Goal: Information Seeking & Learning: Compare options

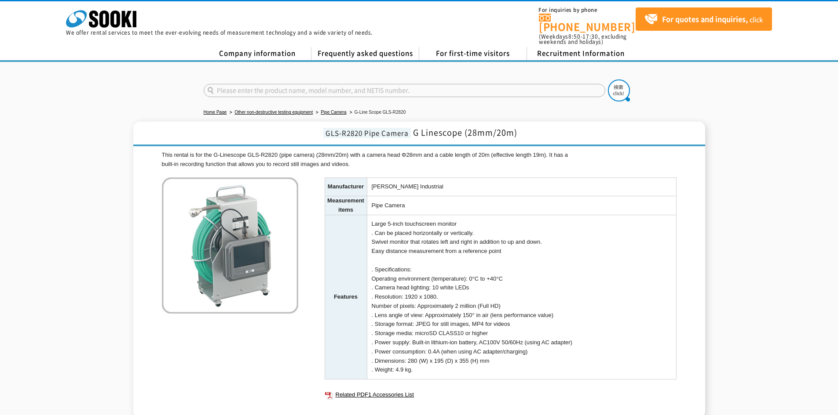
drag, startPoint x: 486, startPoint y: 353, endPoint x: 371, endPoint y: 357, distance: 115.2
click at [371, 357] on td "Large 5-inch touchscreen monitor . Can be placed horizontally or vertically. Sw…" at bounding box center [521, 297] width 309 height 165
click at [272, 336] on div "This rental is for the G-Linescope GLS-R2820 (pipe camera) (28mm/20m) with a ca…" at bounding box center [419, 285] width 514 height 268
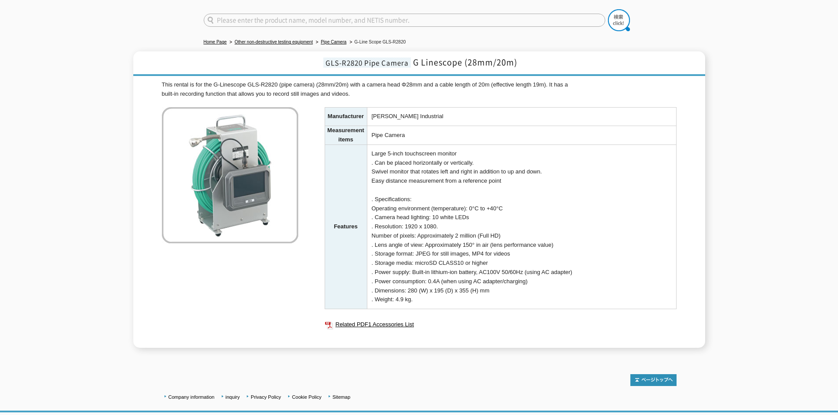
scroll to position [73, 0]
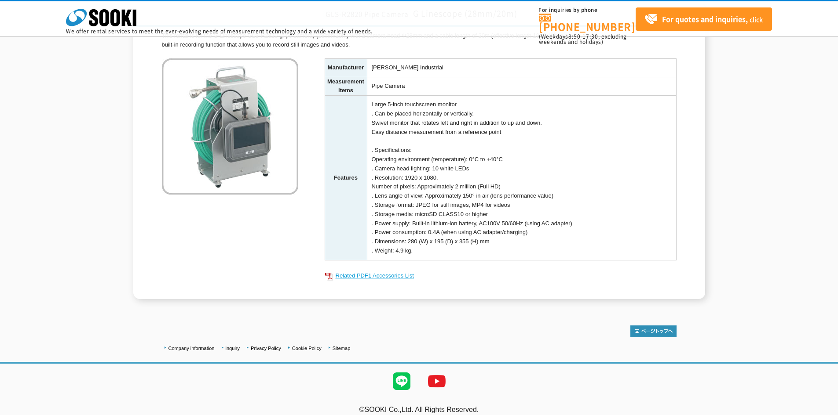
click at [355, 278] on font "Related PDF1 Accessories List" at bounding box center [374, 276] width 78 height 7
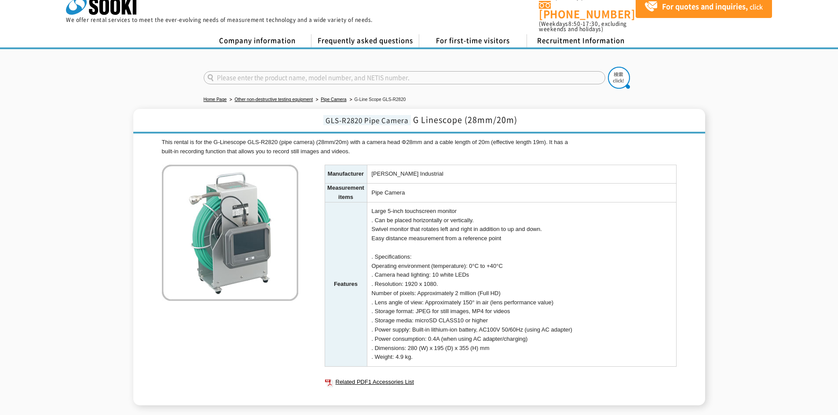
scroll to position [0, 0]
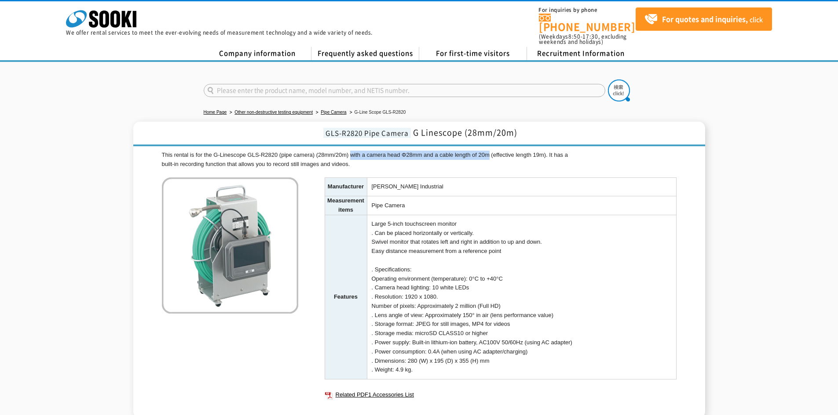
drag, startPoint x: 357, startPoint y: 146, endPoint x: 484, endPoint y: 143, distance: 127.1
click at [484, 151] on div "This rental is for the G-Linescope GLS-R2820 (pipe camera) (28mm/20m) with a ca…" at bounding box center [419, 160] width 514 height 18
click at [556, 153] on div "This rental is for the G-Linescope GLS-R2820 (pipe camera) (28mm/20m) with a ca…" at bounding box center [419, 160] width 514 height 18
drag, startPoint x: 560, startPoint y: 148, endPoint x: 416, endPoint y: 156, distance: 143.6
click at [416, 156] on div "This rental is for the G-Linescope GLS-R2820 (pipe camera) (28mm/20m) with a ca…" at bounding box center [419, 160] width 514 height 18
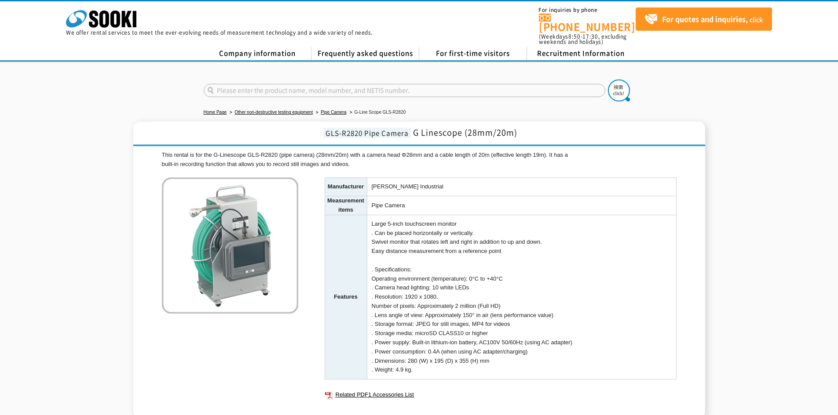
click at [116, 260] on div "GLS-R2820 Pipe Camera G Linescope (28mm/20m) This rental is for the G-Linescope…" at bounding box center [419, 270] width 838 height 297
click at [223, 317] on div "This rental is for the G-Linescope GLS-R2820 (pipe camera) (28mm/20m) with a ca…" at bounding box center [419, 285] width 514 height 268
click at [321, 110] on font "Pipe Camera" at bounding box center [334, 112] width 26 height 5
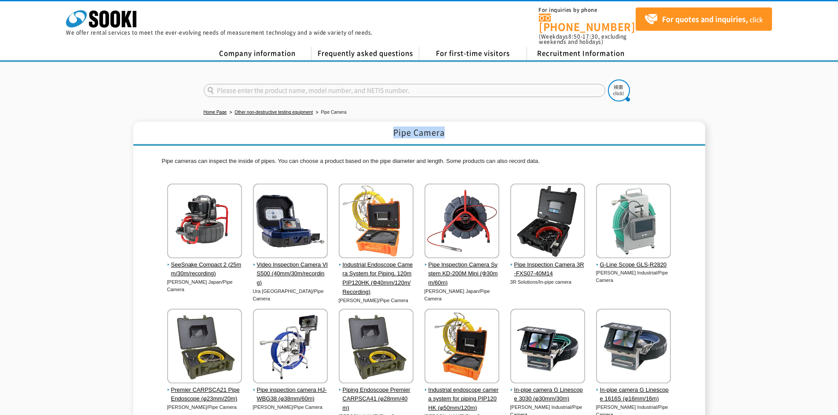
drag, startPoint x: 393, startPoint y: 122, endPoint x: 454, endPoint y: 124, distance: 61.6
click at [454, 124] on h1 "Pipe Camera" at bounding box center [419, 134] width 572 height 24
copy font "Pipe Camera"
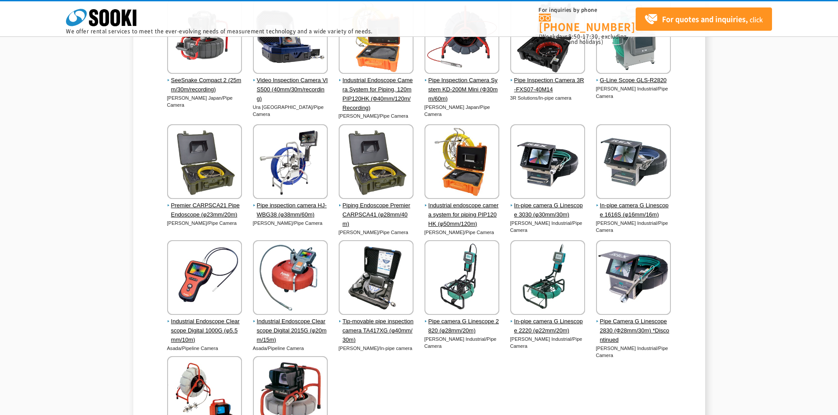
scroll to position [146, 0]
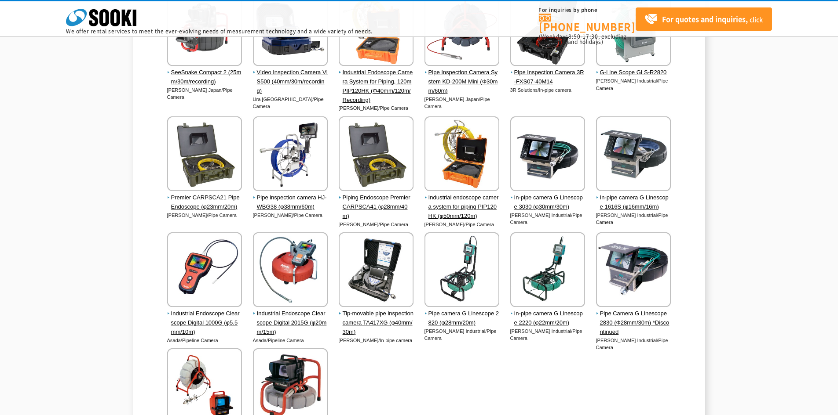
click at [768, 226] on div "Pipe Camera Pipe cameras can inspect the inside of pipes. You can choose a prod…" at bounding box center [419, 207] width 838 height 555
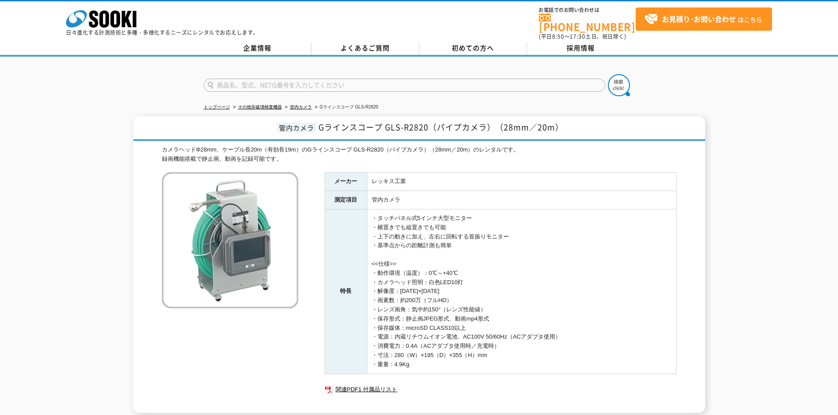
click at [436, 138] on div "管内カメラ Gラインスコープ GLS-R2820（パイプカメラ）（28mm／20m） カメラヘッドΦ28mm、ケーブル長20m（有効長19m）のGラインスコー…" at bounding box center [419, 265] width 572 height 297
drag, startPoint x: 415, startPoint y: 145, endPoint x: 471, endPoint y: 143, distance: 56.7
click at [471, 146] on div "カメラヘッドΦ28mm、ケーブル長20m（有効長19m）のGラインスコープ GLS-R2820（パイプカメラ）（28mm／20m）のレンタルです。 録画機能搭…" at bounding box center [419, 155] width 514 height 18
click at [546, 146] on div "カメラヘッドΦ28mm、ケーブル長20m（有効長19m）のGラインスコープ GLS-R2820（パイプカメラ）（28mm／20m）のレンタルです。 録画機能搭…" at bounding box center [419, 155] width 514 height 18
drag, startPoint x: 236, startPoint y: 142, endPoint x: 253, endPoint y: 142, distance: 17.6
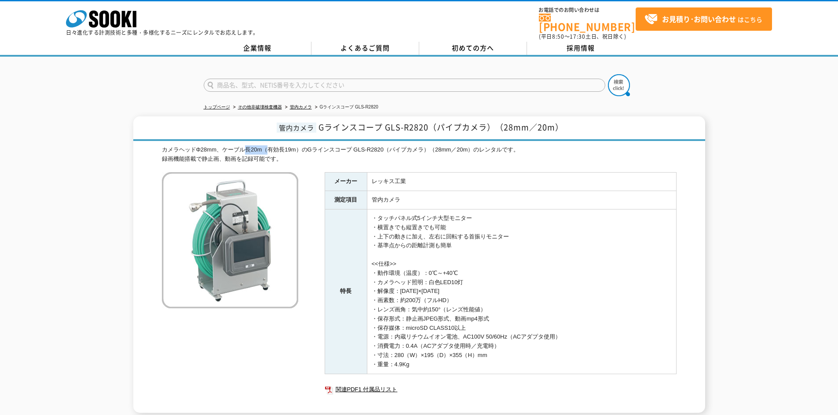
click at [253, 146] on div "カメラヘッドΦ28mm、ケーブル長20m（有効長19m）のGラインスコープ GLS-R2820（パイプカメラ）（28mm／20m）のレンタルです。 録画機能搭…" at bounding box center [419, 155] width 514 height 18
click at [145, 356] on div "管内カメラ Gラインスコープ GLS-R2820（パイプカメラ）（28mm／20m） カメラヘッドΦ28mm、ケーブル長20m（有効長19m）のGラインスコー…" at bounding box center [419, 265] width 572 height 297
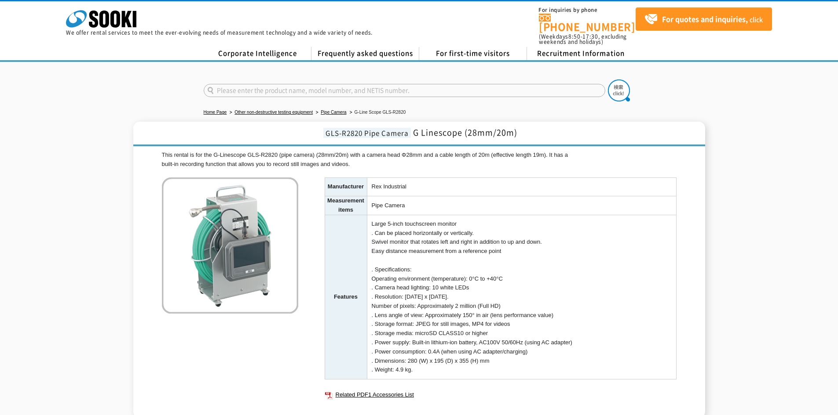
drag, startPoint x: 412, startPoint y: 362, endPoint x: 381, endPoint y: 176, distance: 188.6
click at [381, 178] on tbody "Manufacturer Rex Industrial Measurement items Pipe Camera Features Large 5-inch…" at bounding box center [499, 279] width 351 height 202
click at [276, 355] on div "This rental is for the G-Linescope GLS-R2820 (pipe camera) (28mm/20m) with a ca…" at bounding box center [419, 285] width 514 height 268
drag, startPoint x: 317, startPoint y: 143, endPoint x: 344, endPoint y: 145, distance: 27.3
click at [344, 151] on div "This rental is for the G-Linescope GLS-R2820 (pipe camera) (28mm/20m) with a ca…" at bounding box center [419, 160] width 514 height 18
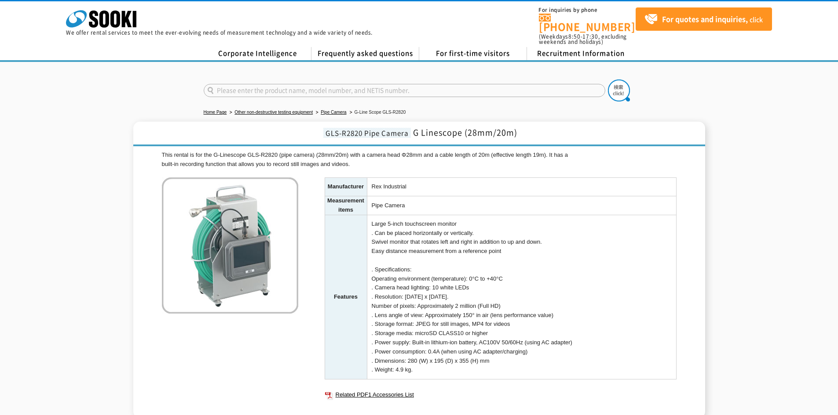
click at [384, 157] on div "This rental is for the G-Linescope GLS-R2820 (pipe camera) (28mm/20m) with a ca…" at bounding box center [419, 160] width 514 height 18
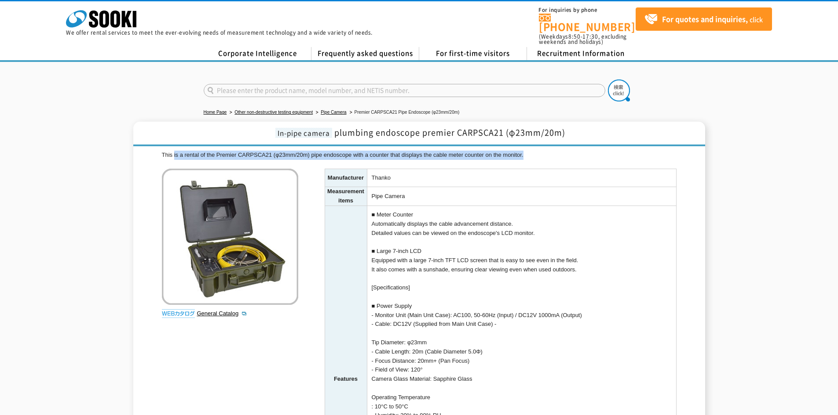
drag, startPoint x: 174, startPoint y: 148, endPoint x: 538, endPoint y: 149, distance: 363.6
click at [538, 151] on div "This is a rental of the Premier CARPSCA21 (φ23mm/20m) pipe endoscope with a cou…" at bounding box center [419, 155] width 514 height 9
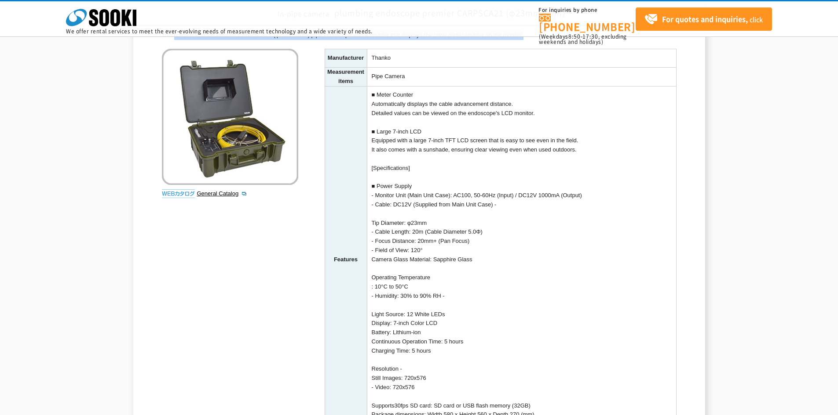
scroll to position [73, 0]
drag, startPoint x: 375, startPoint y: 232, endPoint x: 216, endPoint y: 303, distance: 174.0
click at [505, 230] on td "■ Meter Counter Automatically displays the cable advancement distance. Detailed…" at bounding box center [521, 260] width 309 height 347
click at [179, 320] on div "This is a rental of the Premier CARPSCA21 (φ23mm/20m) pipe endoscope with a cou…" at bounding box center [419, 260] width 514 height 459
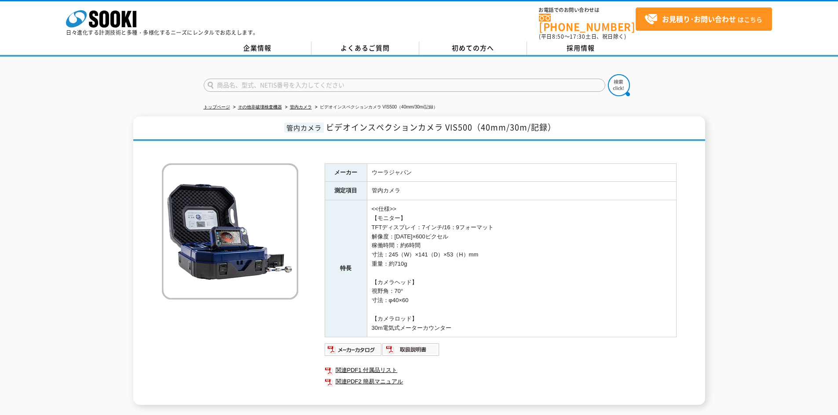
drag, startPoint x: 749, startPoint y: 0, endPoint x: 622, endPoint y: 312, distance: 336.6
click at [622, 312] on td "<<仕様>> 【モニター】 TFTディスプレイ：7インチ/16：9フォーマット 解像度：[DATE]×600ピクセル 稼働時間：約6時間 寸法：245（W）×…" at bounding box center [521, 268] width 309 height 137
drag, startPoint x: 441, startPoint y: 320, endPoint x: 347, endPoint y: 305, distance: 95.2
click at [347, 307] on tr "特長 <<仕様>> 【モニター】 TFTディスプレイ：7インチ/16：9フォーマット 解像度：1024×600ピクセル 稼働時間：約6時間 寸法：245（W）…" at bounding box center [499, 268] width 351 height 137
drag, startPoint x: 197, startPoint y: 357, endPoint x: 202, endPoint y: 353, distance: 6.6
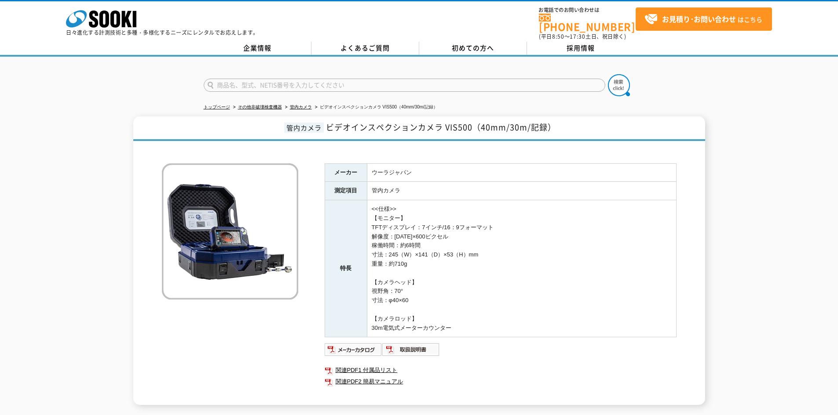
click at [199, 357] on div "メーカー ウーラジャパン 測定項目 管内カメラ 特長 <<仕様>> 【モニター】 TFTディスプレイ：7インチ/16：9フォーマット 解像度：1024×600…" at bounding box center [419, 276] width 514 height 260
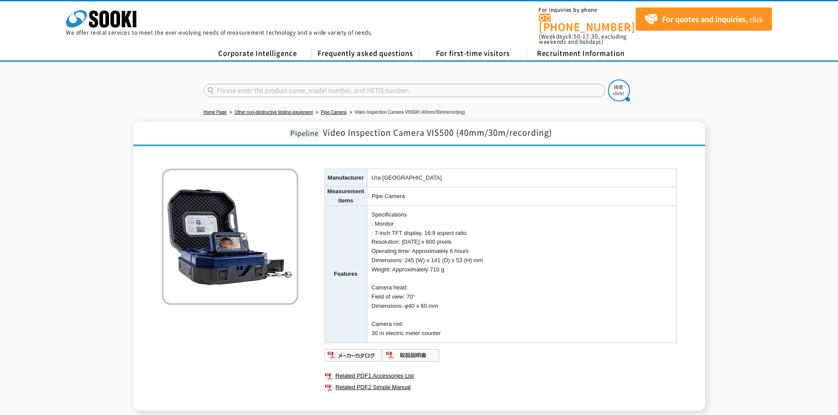
drag, startPoint x: 486, startPoint y: 252, endPoint x: 368, endPoint y: 208, distance: 126.2
click at [368, 208] on td "Specifications : Monitor : 7-inch TFT display, 16:9 aspect ratio Resolution: 10…" at bounding box center [521, 274] width 309 height 137
click at [259, 341] on div "Manufacturer Ura Japan Measurement items Pipe Camera Features Specifications : …" at bounding box center [419, 281] width 514 height 260
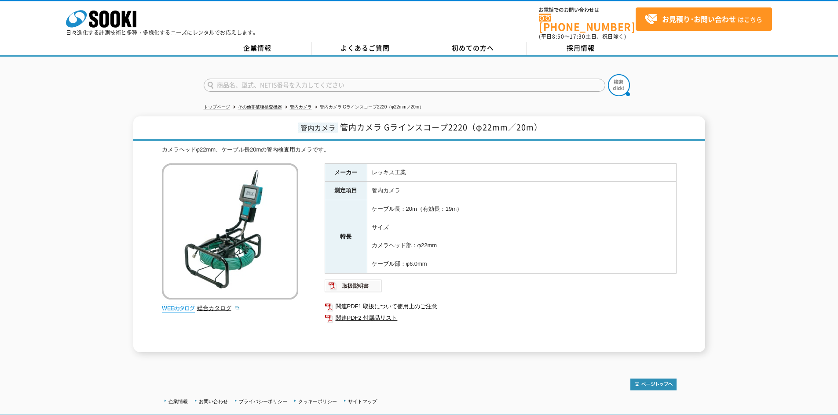
drag, startPoint x: 827, startPoint y: 0, endPoint x: 601, endPoint y: 212, distance: 309.8
click at [596, 210] on td "ケーブル長：20m（有効長：19m） サイズ カメラヘッド部：φ22mm ケーブル部：φ6.0mm" at bounding box center [521, 236] width 309 height 73
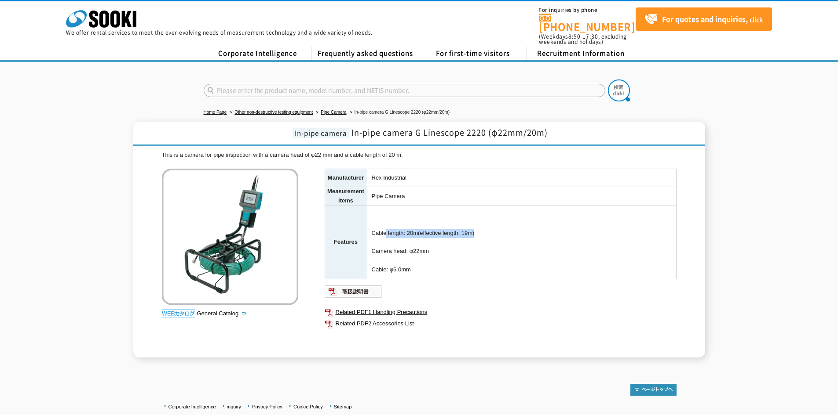
drag, startPoint x: 382, startPoint y: 226, endPoint x: 495, endPoint y: 226, distance: 113.0
click at [495, 226] on td "Cable length: 20m (effective length: 19m) Camera head: φ22mm Cable: φ6.0mm" at bounding box center [521, 242] width 309 height 73
click at [466, 318] on link "Related PDF2 Accessories List" at bounding box center [500, 323] width 352 height 11
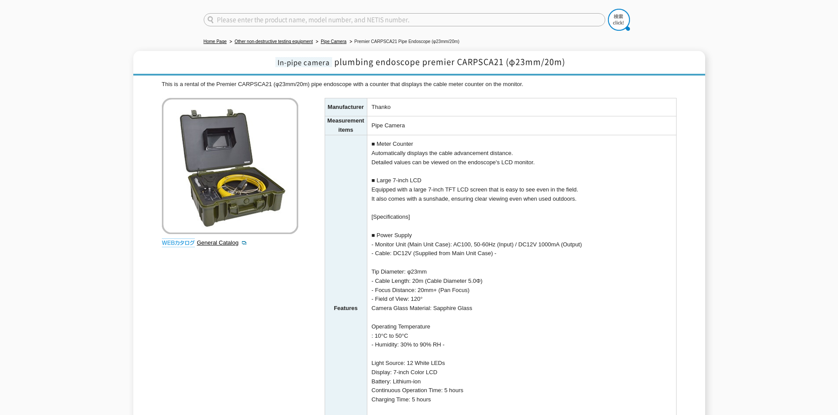
scroll to position [73, 0]
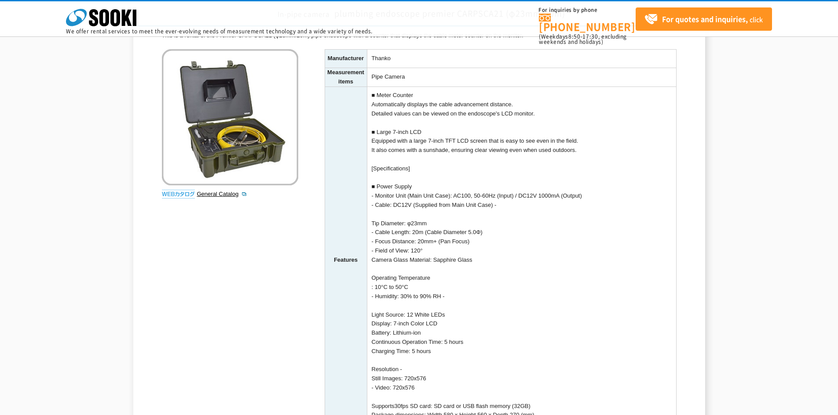
drag, startPoint x: 376, startPoint y: 233, endPoint x: 491, endPoint y: 335, distance: 154.5
click at [491, 335] on td "■ Meter Counter Automatically displays the cable advancement distance. Detailed…" at bounding box center [521, 260] width 309 height 347
click at [609, 320] on td "■ Meter Counter Automatically displays the cable advancement distance. Detailed…" at bounding box center [521, 260] width 309 height 347
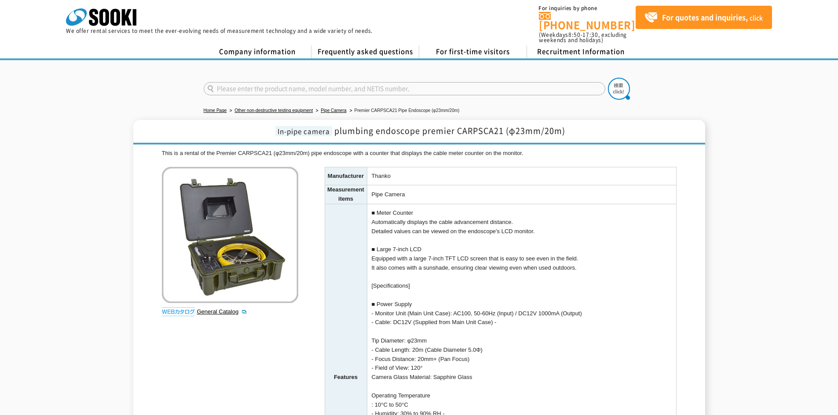
scroll to position [0, 0]
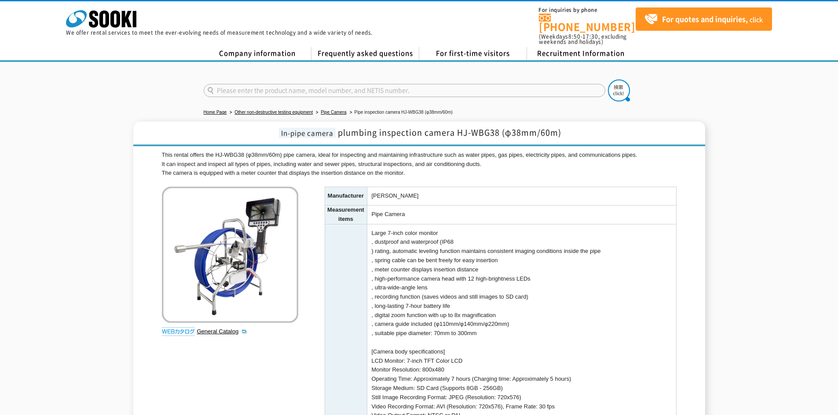
click at [638, 207] on td "Pipe Camera" at bounding box center [521, 215] width 309 height 19
drag, startPoint x: 159, startPoint y: 146, endPoint x: 382, endPoint y: 151, distance: 223.0
click at [382, 151] on div "In-pipe camera plumbing inspection camera HJ-WBG38 (φ38mm/60m) This rental offe…" at bounding box center [419, 407] width 572 height 571
click at [289, 340] on div "This rental offers the HJ-WBG38 (φ38mm/60m) pipe camera, ideal for inspecting a…" at bounding box center [419, 422] width 514 height 542
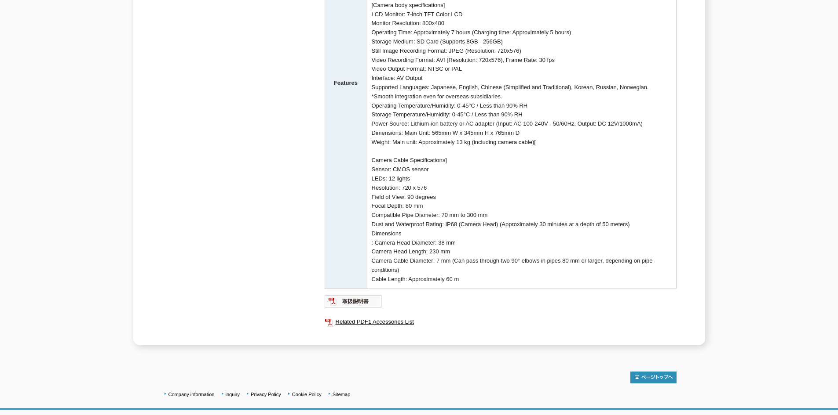
scroll to position [356, 0]
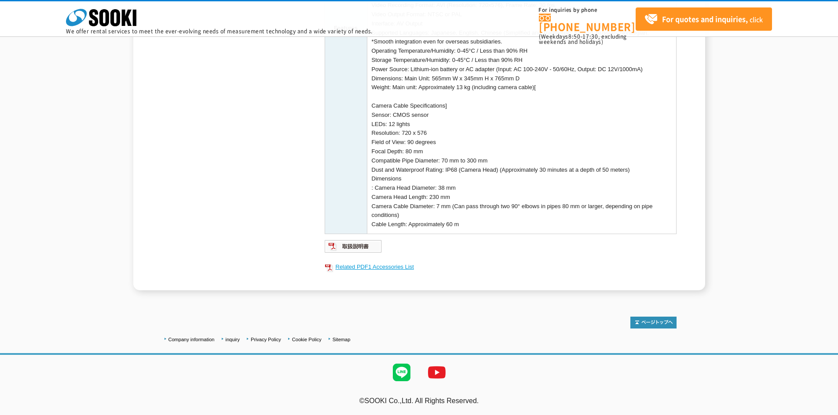
click at [353, 270] on font "Related PDF1 Accessories List" at bounding box center [374, 267] width 78 height 7
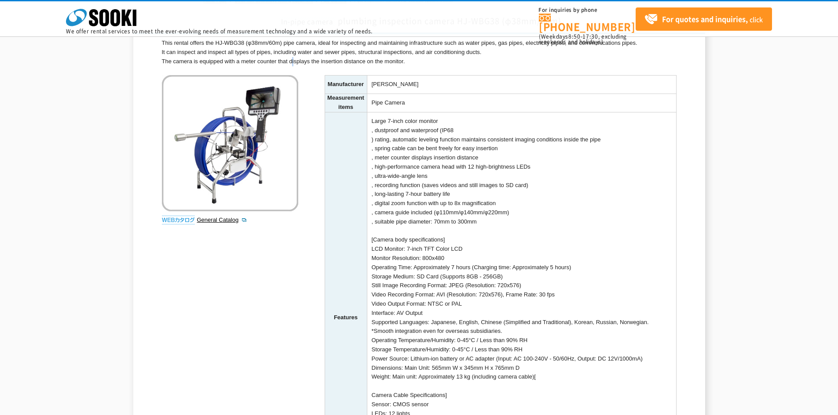
scroll to position [62, 0]
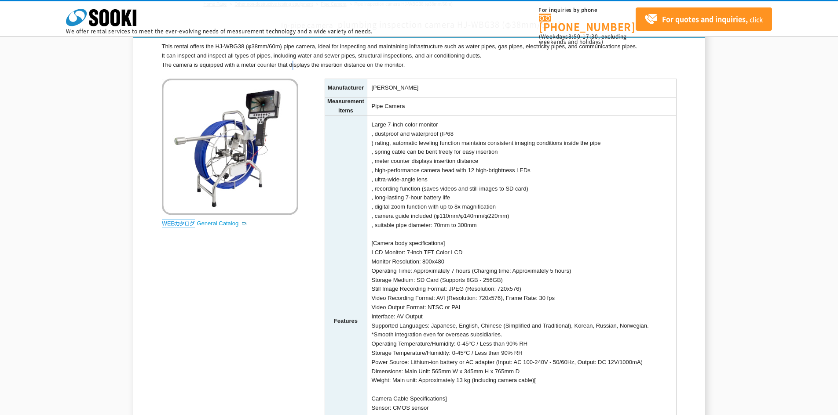
click at [208, 222] on font "General Catalog" at bounding box center [218, 223] width 42 height 7
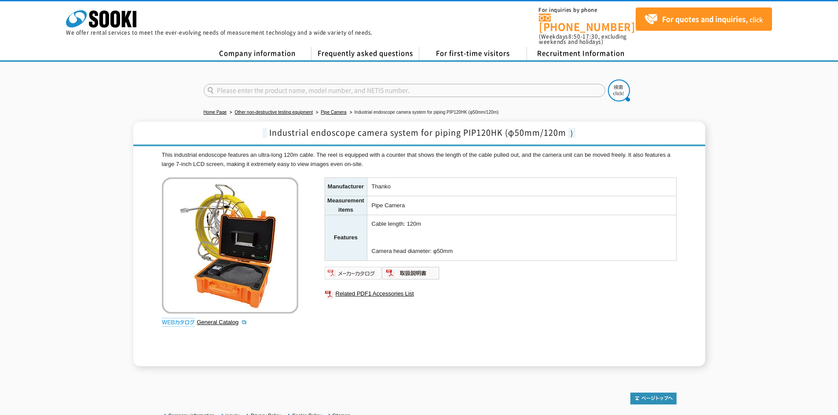
click at [363, 266] on img at bounding box center [353, 273] width 58 height 14
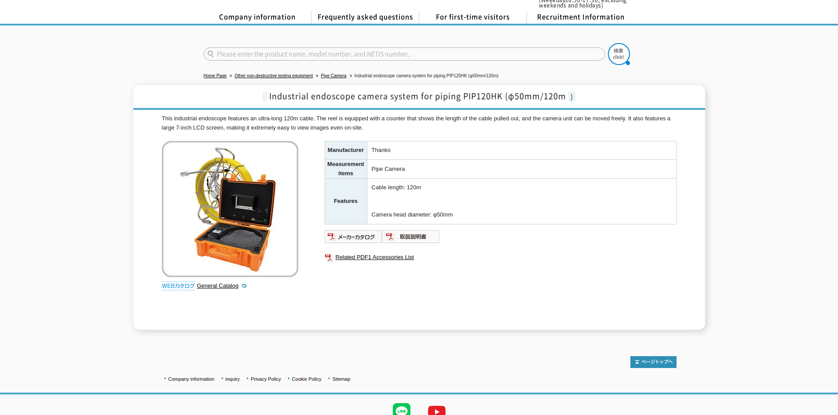
scroll to position [68, 0]
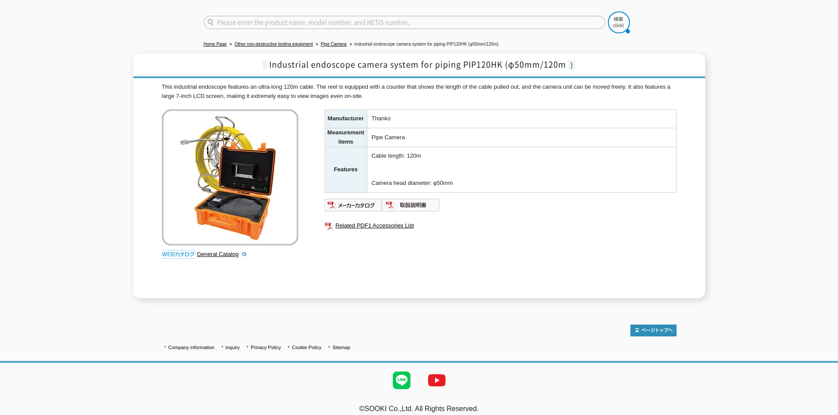
click at [235, 163] on img at bounding box center [230, 177] width 136 height 136
click at [368, 274] on div "Manufacturer Thanko Measurement items Pipe Camera Features Cable length: 120m C…" at bounding box center [500, 203] width 352 height 189
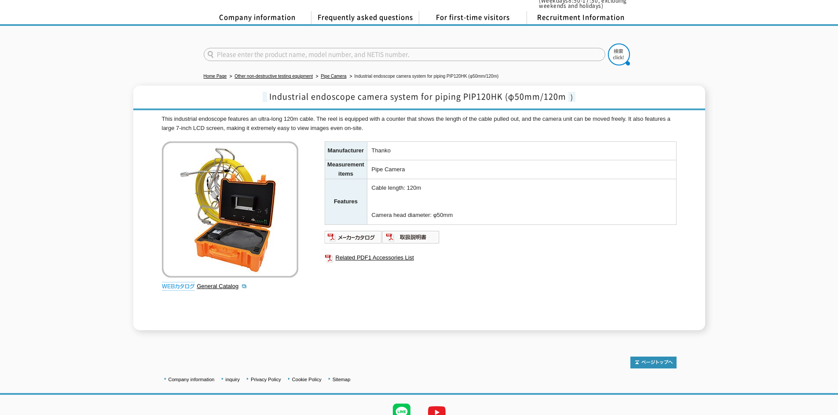
scroll to position [0, 0]
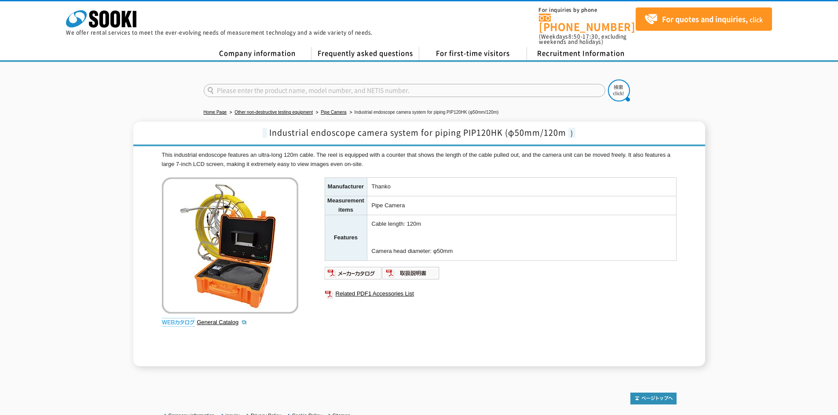
scroll to position [68, 0]
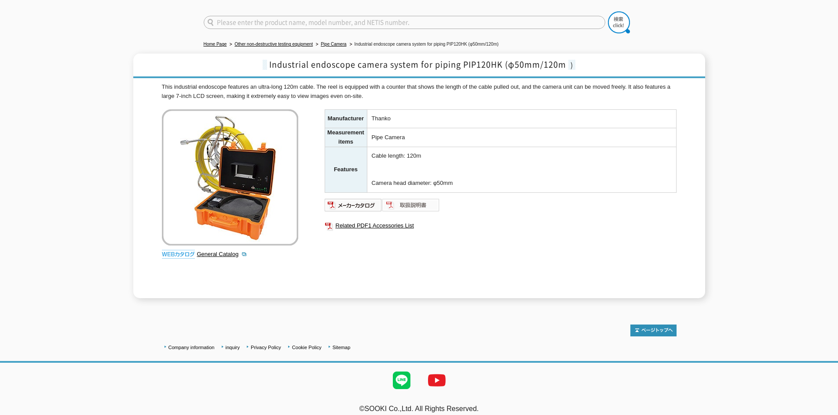
click at [406, 198] on img at bounding box center [411, 205] width 58 height 14
click at [366, 198] on img at bounding box center [353, 205] width 58 height 14
